Goal: Transaction & Acquisition: Obtain resource

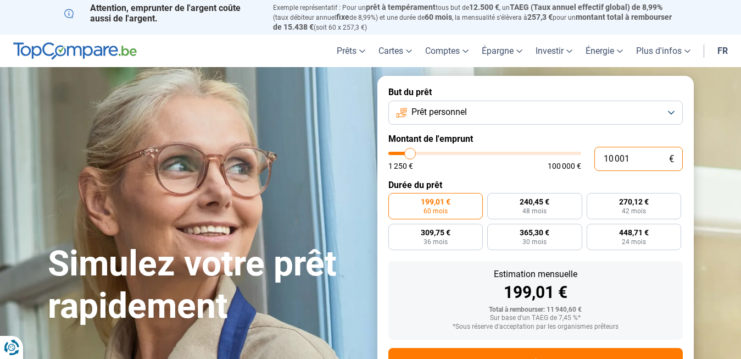
click at [634, 154] on input "10 001" at bounding box center [638, 159] width 88 height 24
type input "1 000"
type input "1250"
type input "100"
type input "1250"
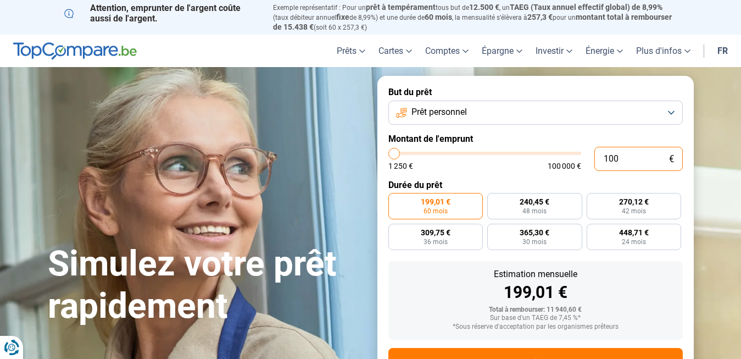
type input "10"
type input "1250"
type input "1"
type input "1250"
type input "0"
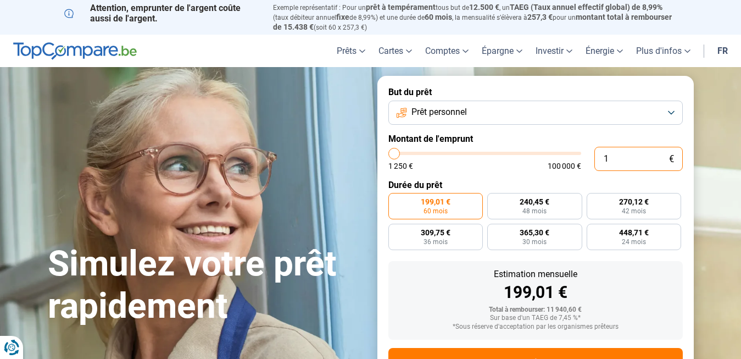
type input "1250"
type input "2"
type input "1250"
type input "20"
type input "1250"
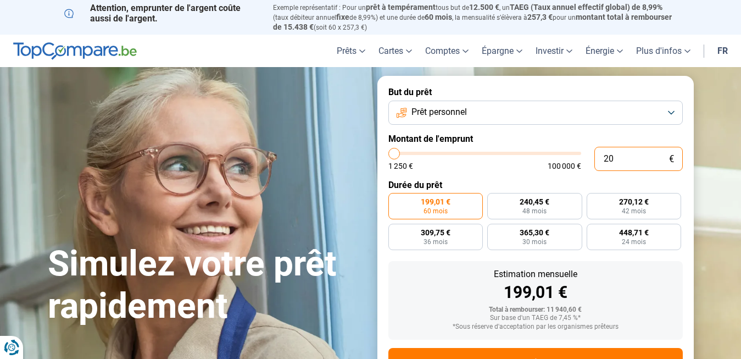
type input "200"
type input "1250"
type input "2 000"
type input "2000"
radio input "true"
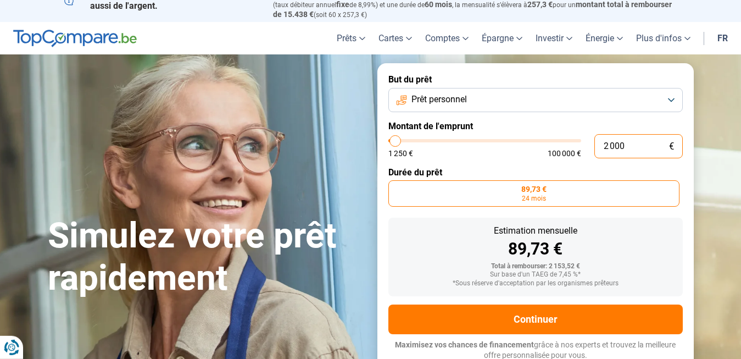
scroll to position [14, 0]
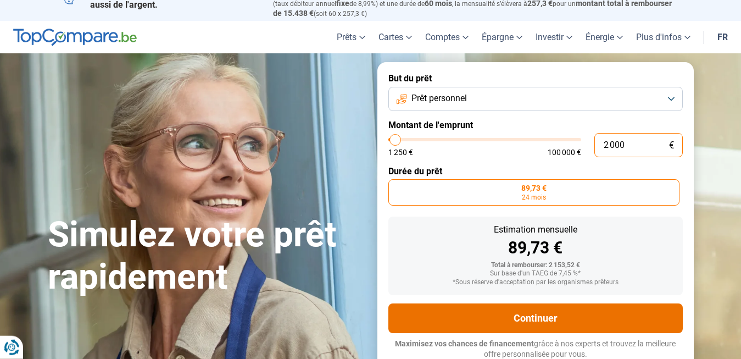
type input "2 000"
click at [573, 324] on button "Continuer" at bounding box center [535, 318] width 294 height 30
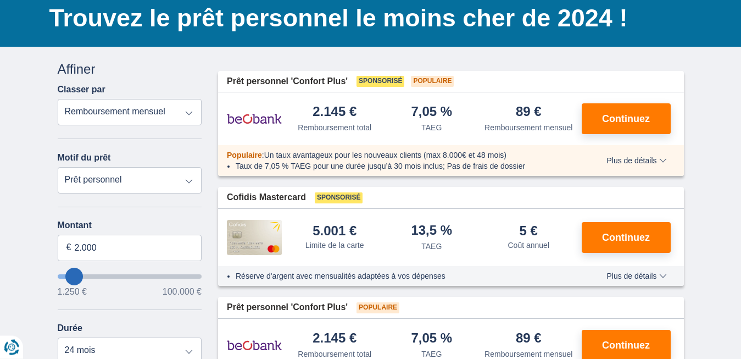
scroll to position [79, 0]
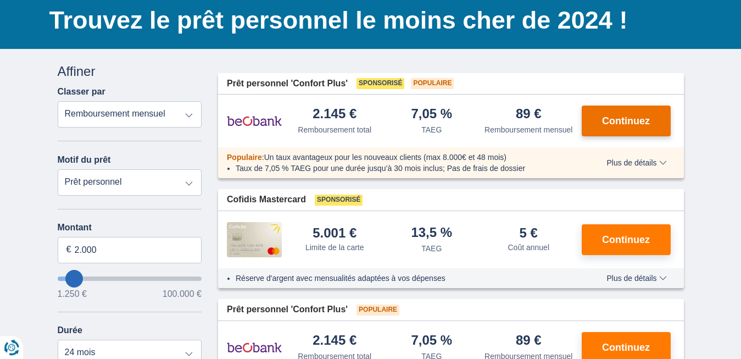
click at [603, 115] on button "Continuez" at bounding box center [625, 120] width 89 height 31
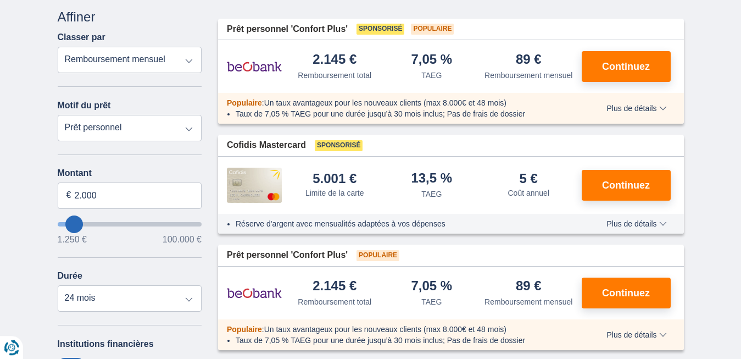
scroll to position [135, 0]
